Goal: Information Seeking & Learning: Find specific fact

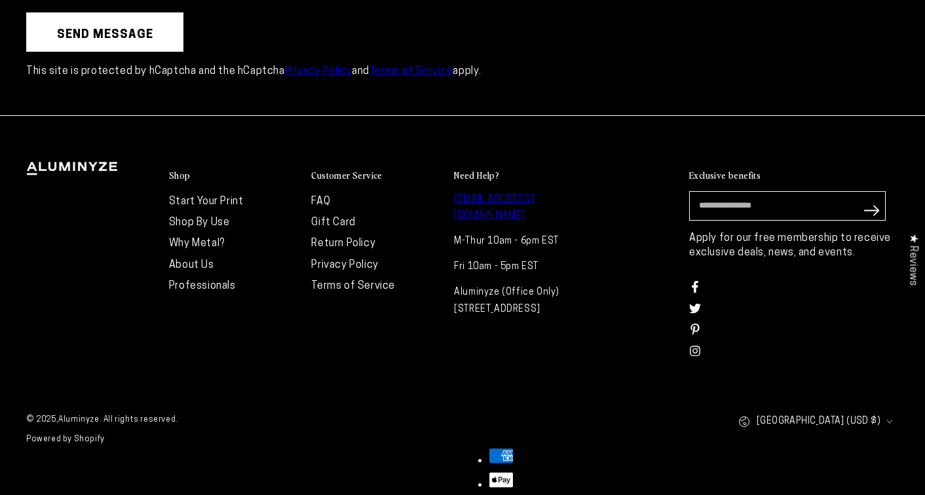
scroll to position [3692, 0]
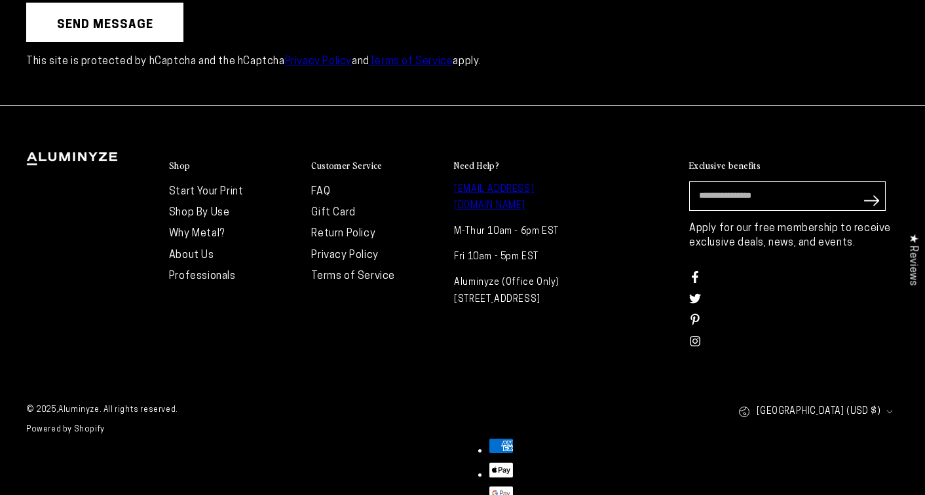
click at [318, 187] on link "FAQ" at bounding box center [320, 192] width 19 height 10
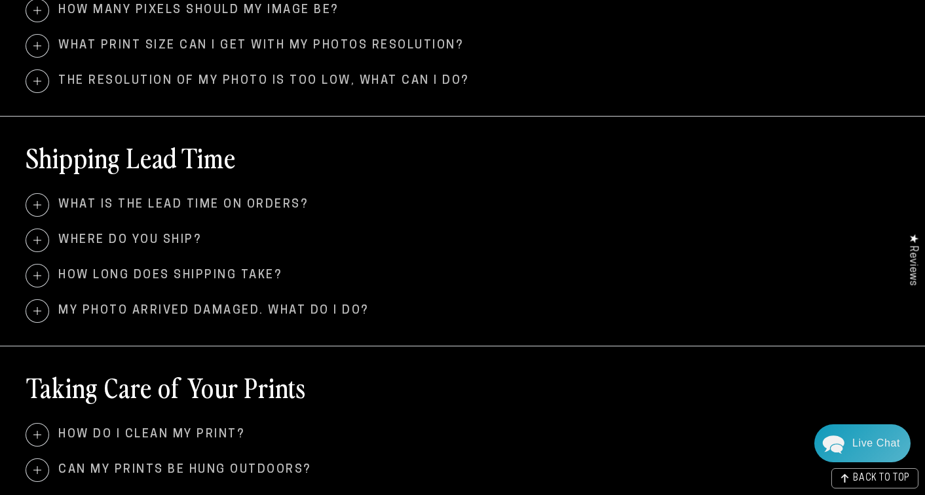
scroll to position [775, 0]
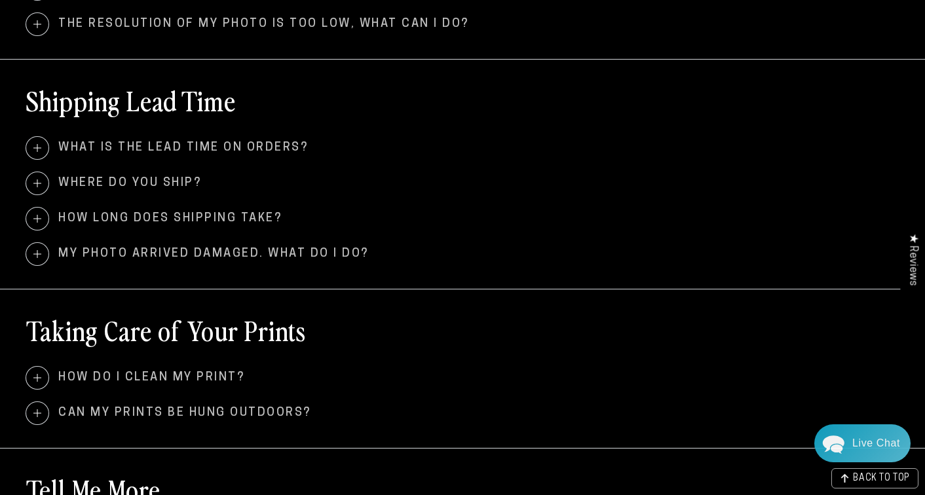
click at [81, 147] on span "What is the lead time on orders?" at bounding box center [462, 148] width 873 height 22
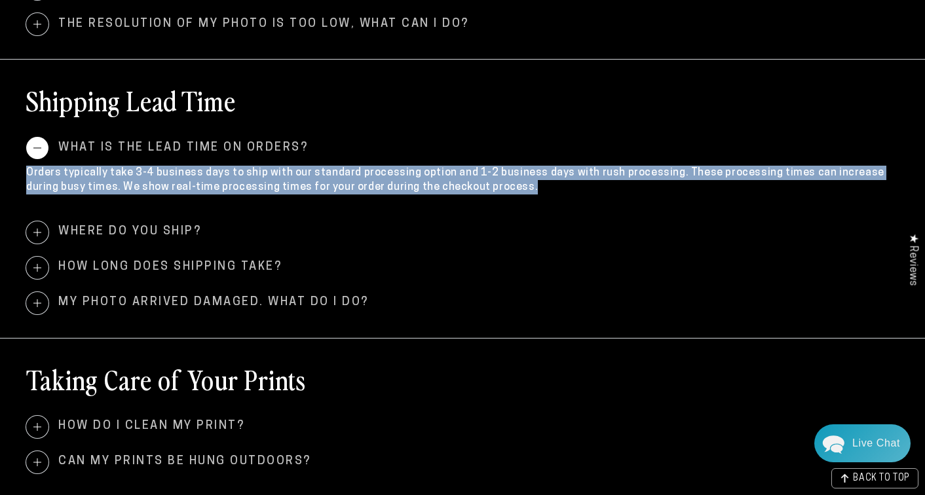
drag, startPoint x: 28, startPoint y: 175, endPoint x: 396, endPoint y: 200, distance: 369.1
click at [396, 200] on div "Orders typically take 3-4 business days to ship with our standard processing op…" at bounding box center [462, 183] width 873 height 49
copy p "Orders typically take 3-4 business days to ship with our standard processing op…"
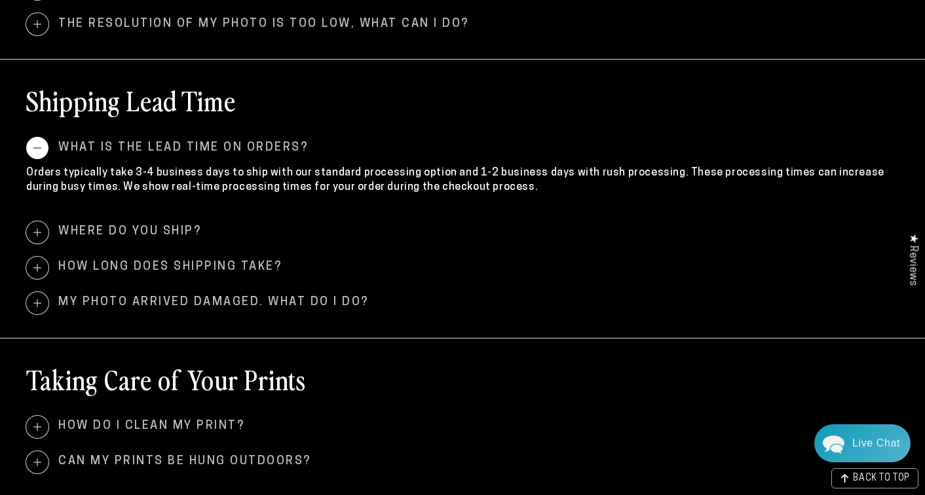
click at [183, 230] on span "Where do you ship?" at bounding box center [462, 232] width 873 height 22
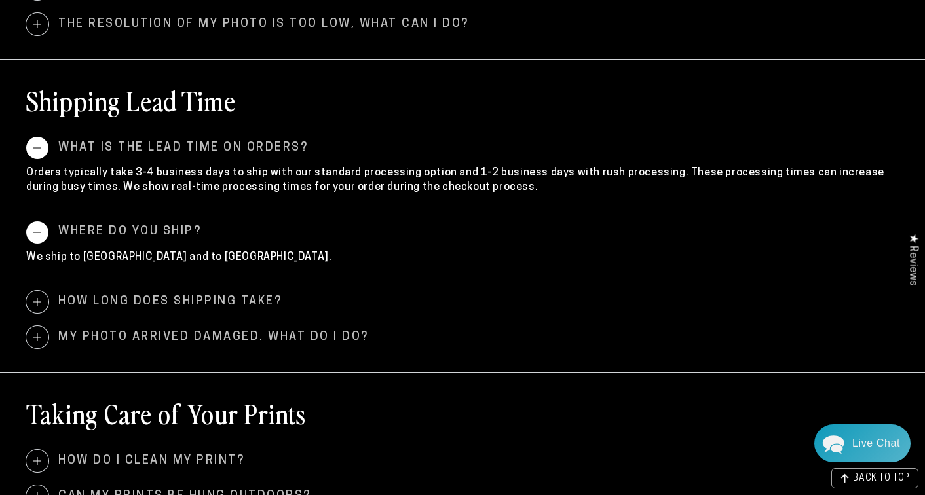
click at [176, 303] on span "How long does shipping take?" at bounding box center [462, 302] width 873 height 22
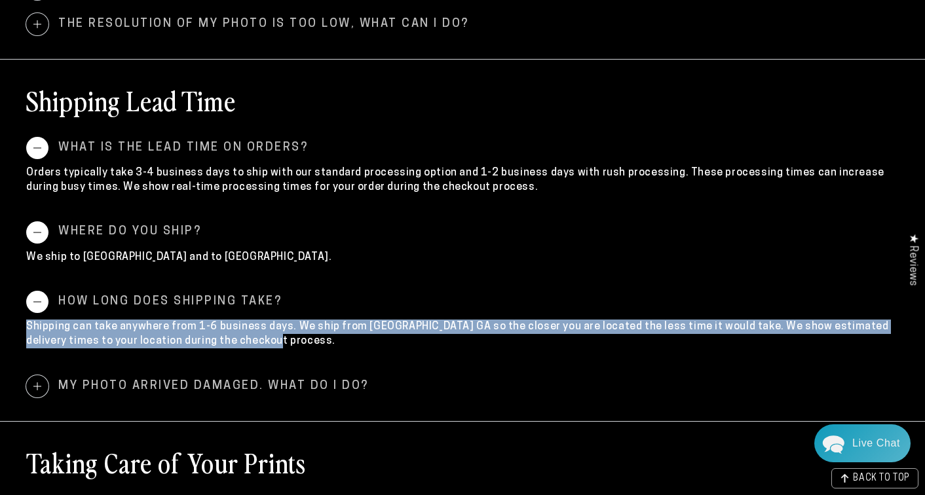
drag, startPoint x: 26, startPoint y: 330, endPoint x: 244, endPoint y: 355, distance: 220.3
click at [244, 355] on div "Shipping can take anywhere from 1-6 business days. We ship from [GEOGRAPHIC_DAT…" at bounding box center [462, 337] width 873 height 49
copy p "Shipping can take anywhere from 1-6 business days. We ship from [GEOGRAPHIC_DAT…"
